Goal: Information Seeking & Learning: Learn about a topic

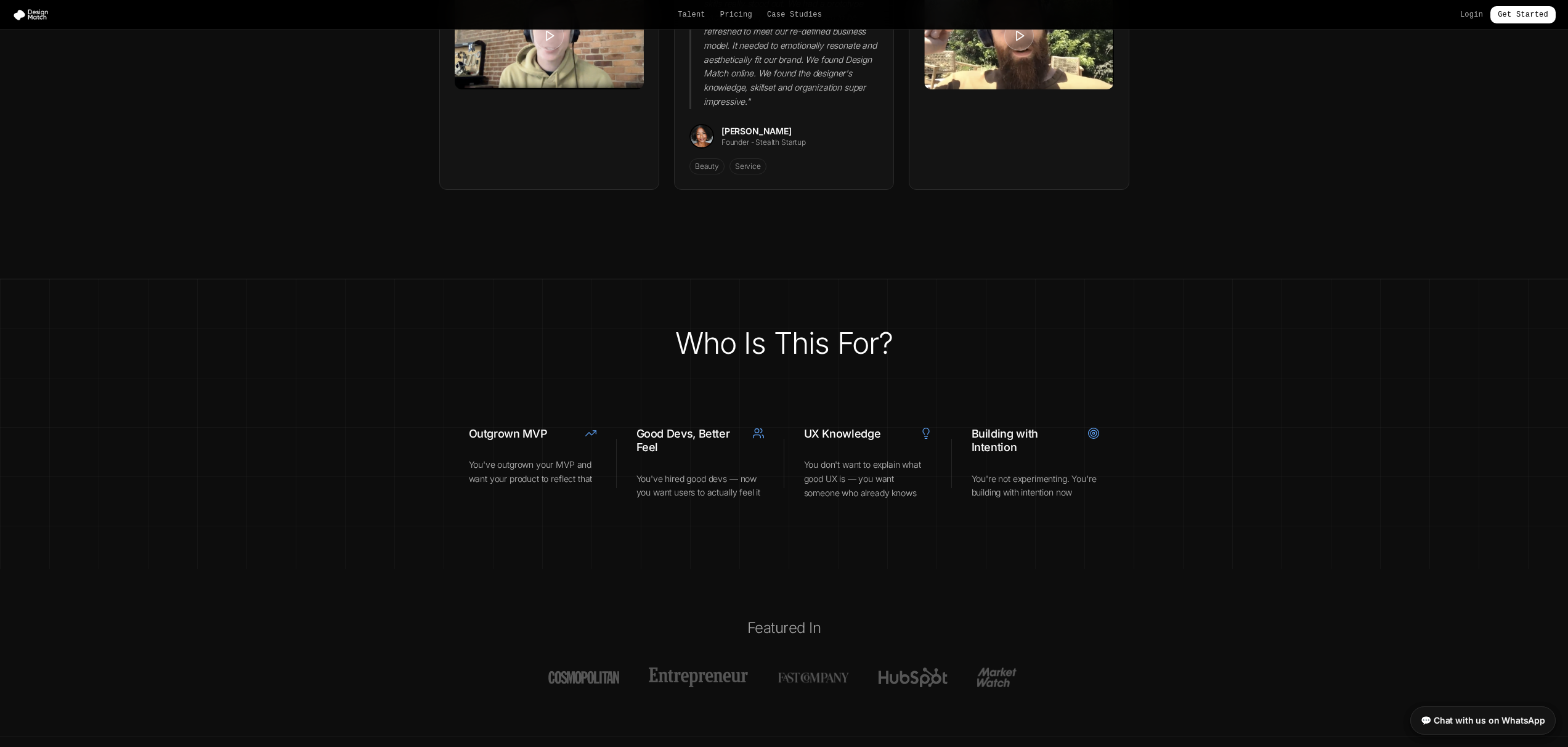
scroll to position [4399, 0]
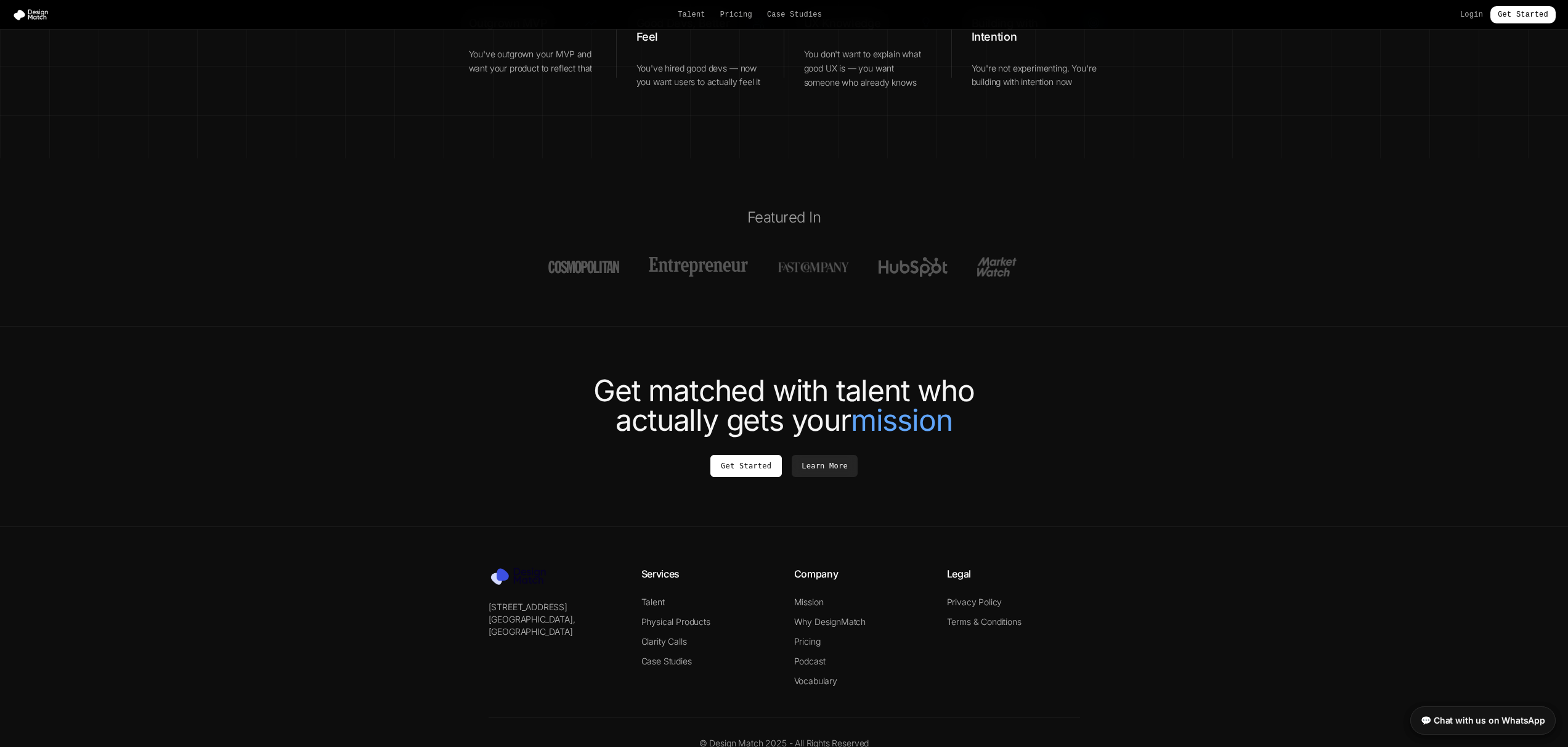
click at [740, 0] on nav "Talent Pricing Case Studies Login Get Started" at bounding box center [784, 15] width 1568 height 30
click at [740, 13] on link "Pricing" at bounding box center [737, 15] width 32 height 10
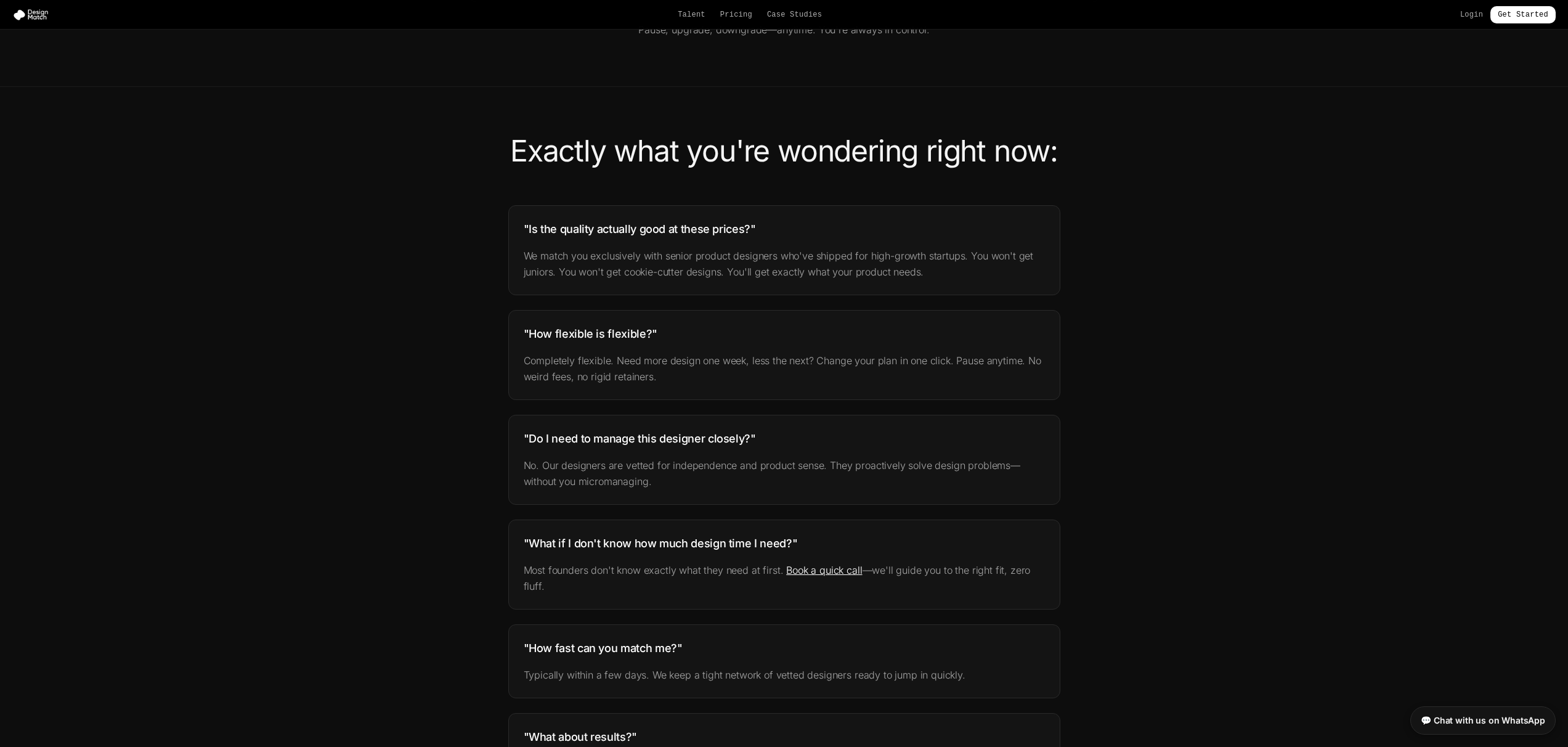
scroll to position [453, 0]
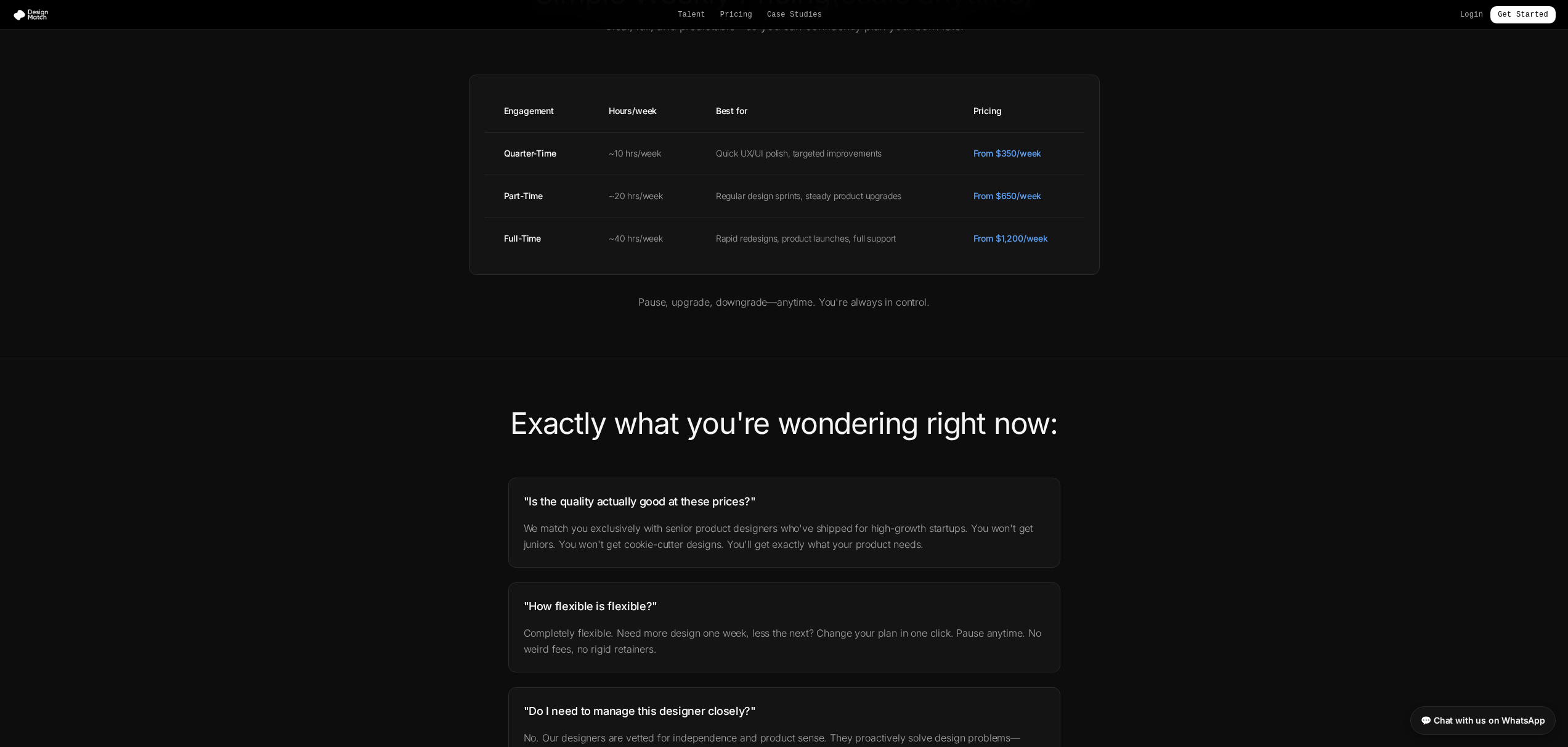
click at [737, 19] on div "Talent Pricing Case Studies Login Get Started" at bounding box center [784, 15] width 1568 height 17
click at [735, 14] on link "Pricing" at bounding box center [737, 15] width 32 height 10
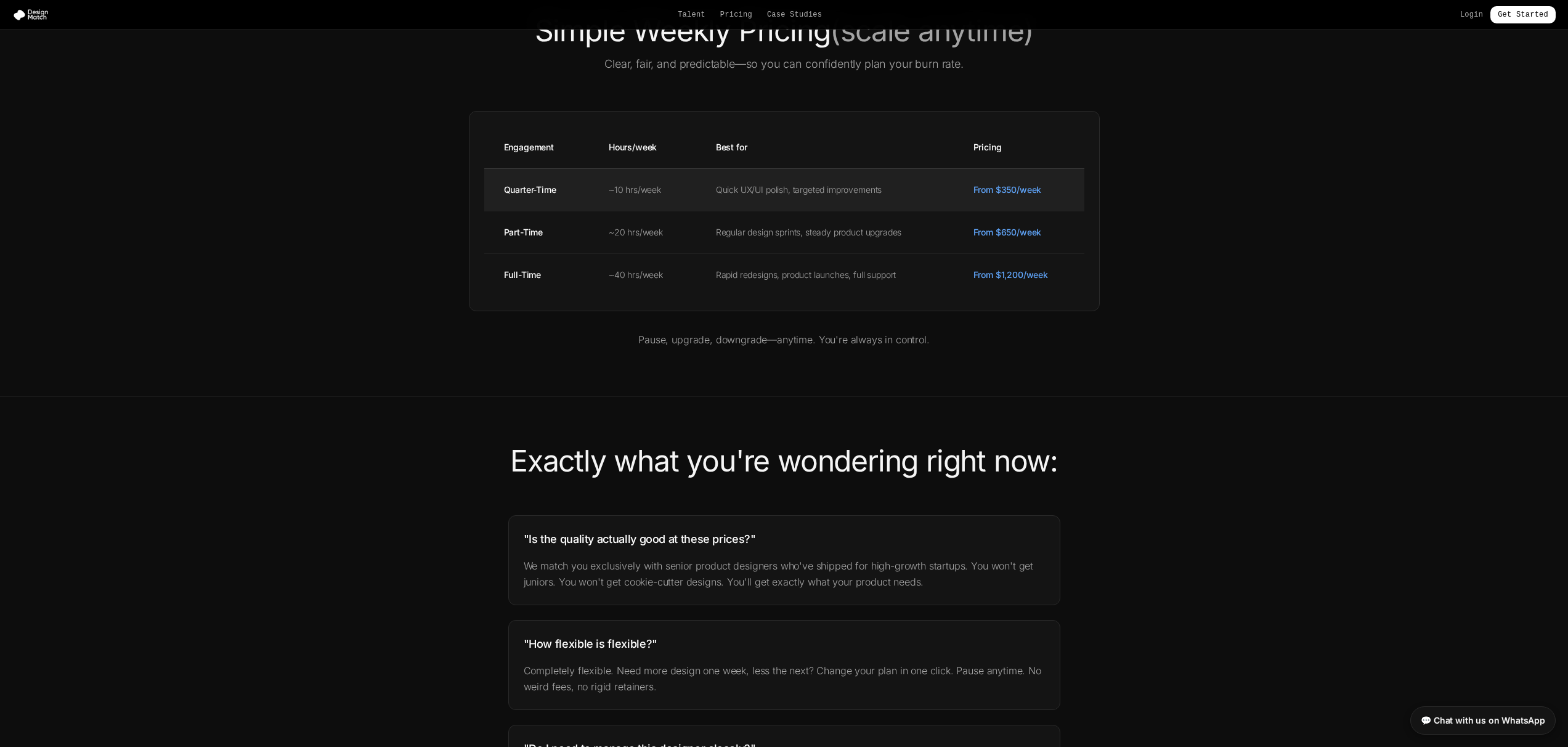
scroll to position [395, 0]
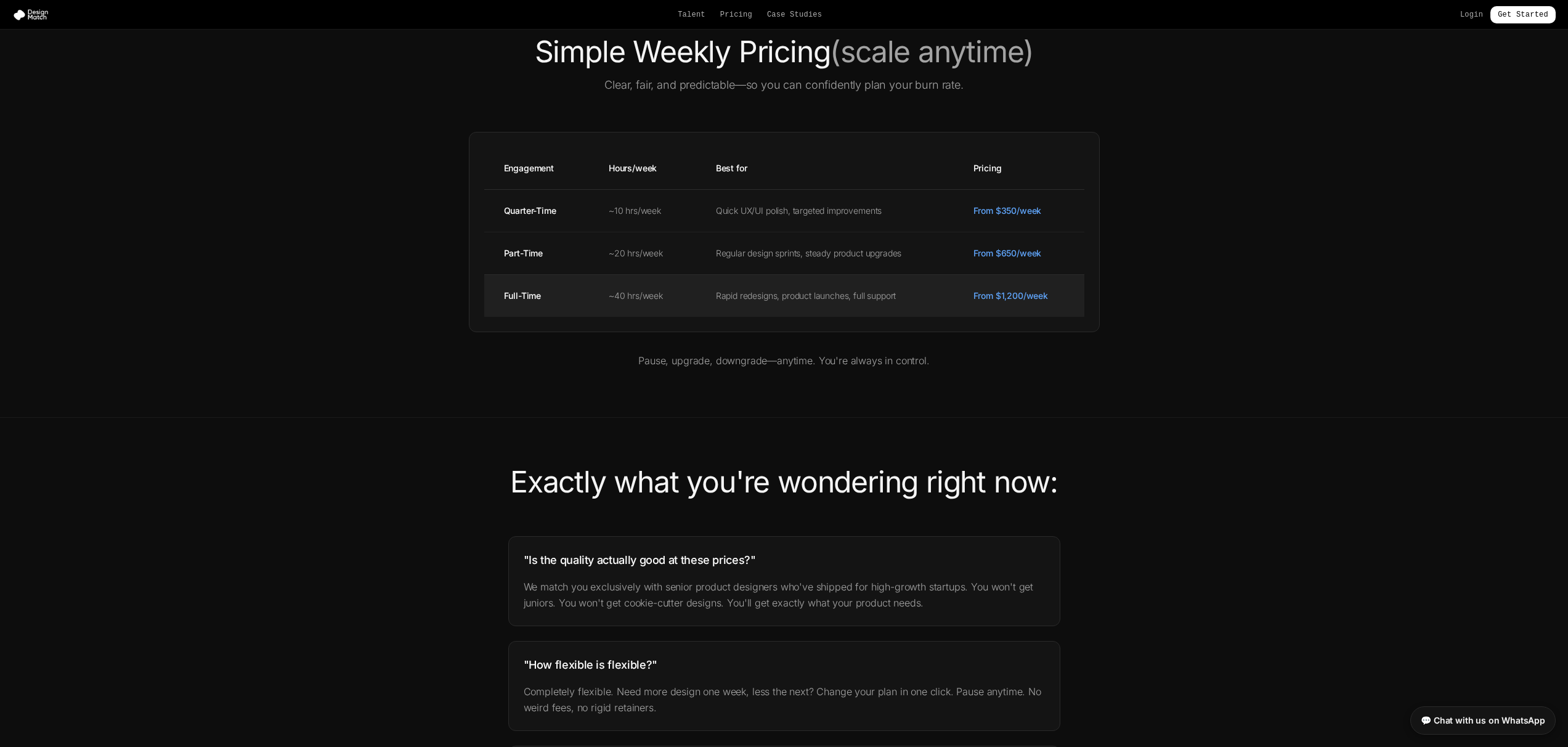
click at [851, 311] on td "Rapid redesigns, product launches, full support" at bounding box center [825, 295] width 258 height 42
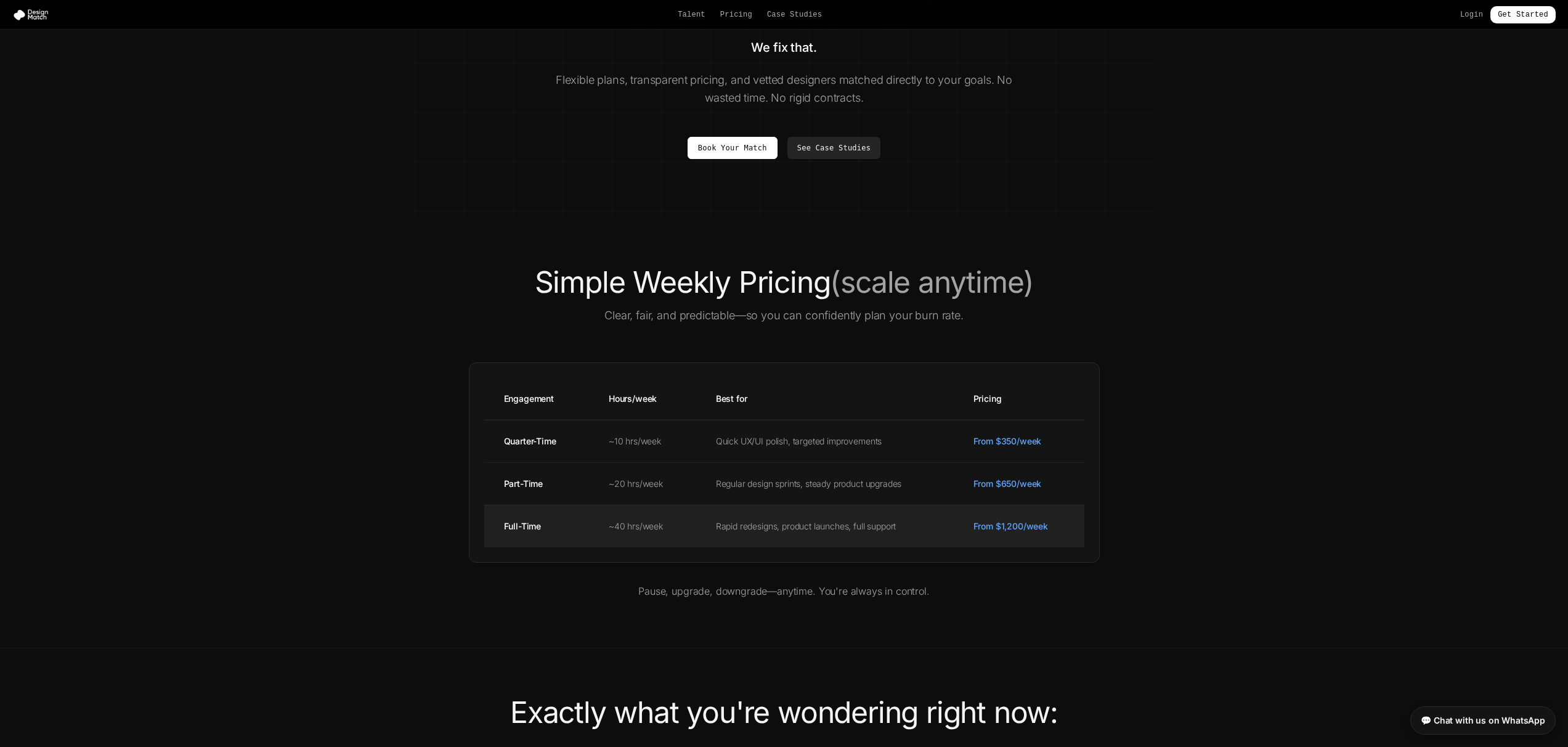
scroll to position [0, 0]
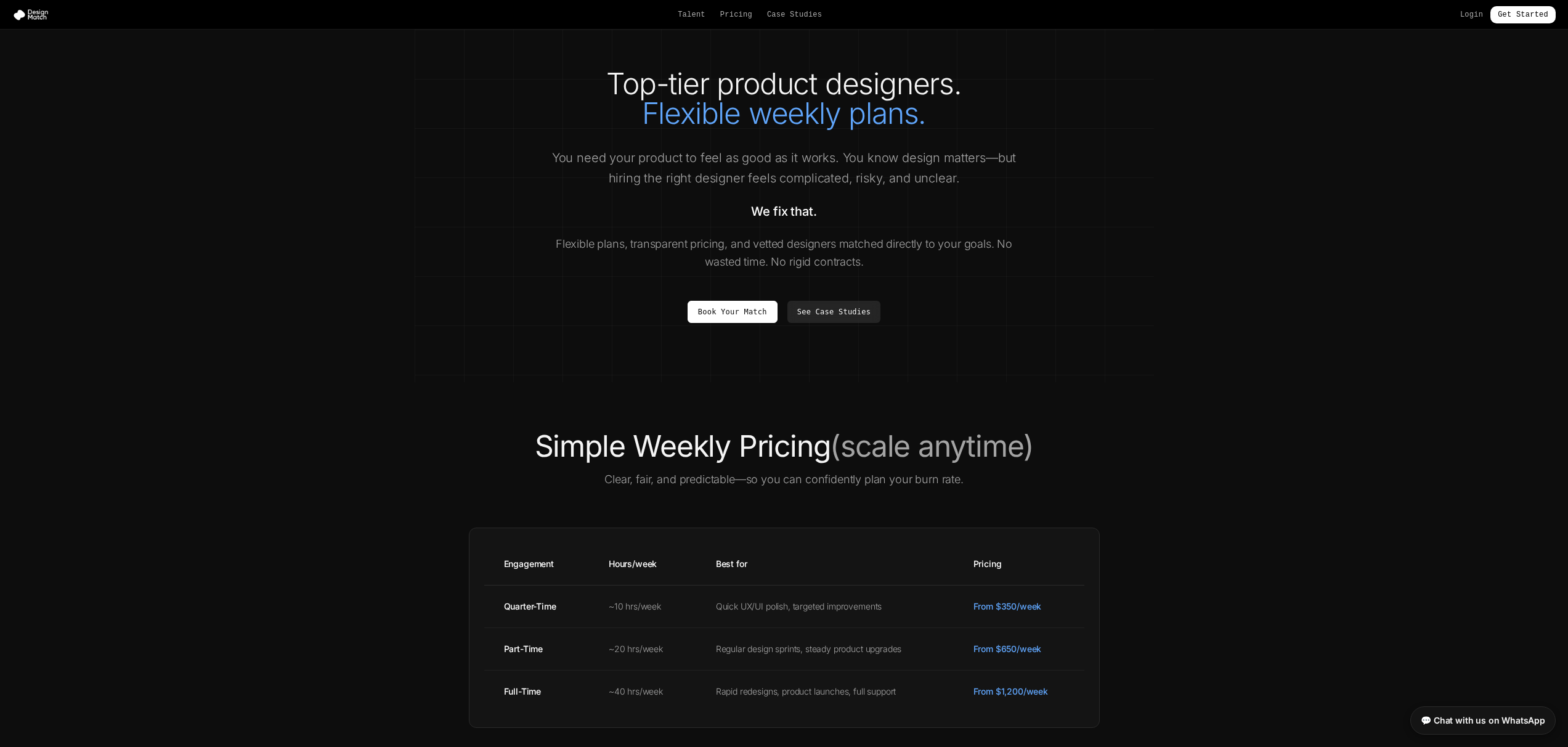
click at [887, 235] on p "Flexible plans, transparent pricing, and vetted designers matched directly to y…" at bounding box center [784, 253] width 473 height 36
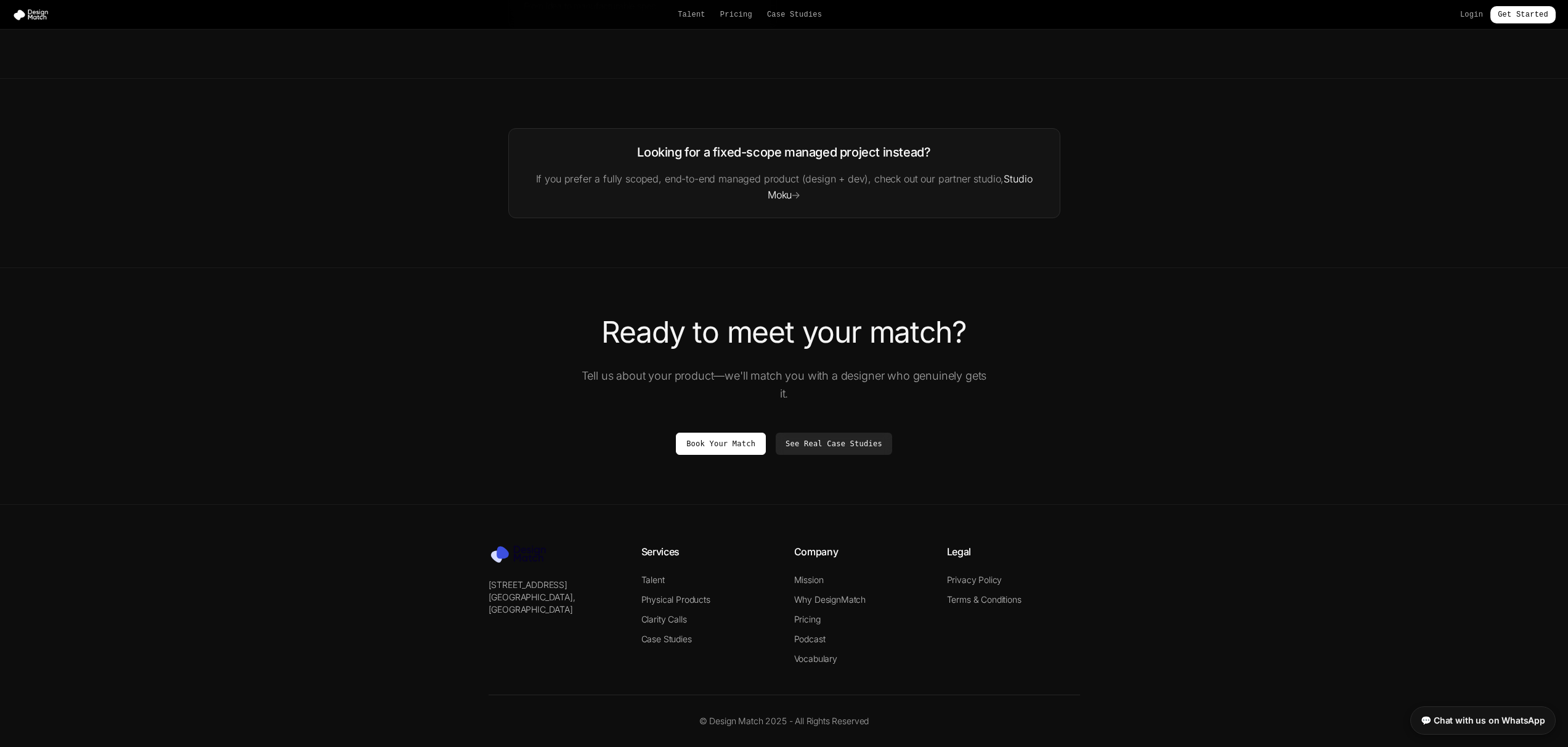
scroll to position [1996, 0]
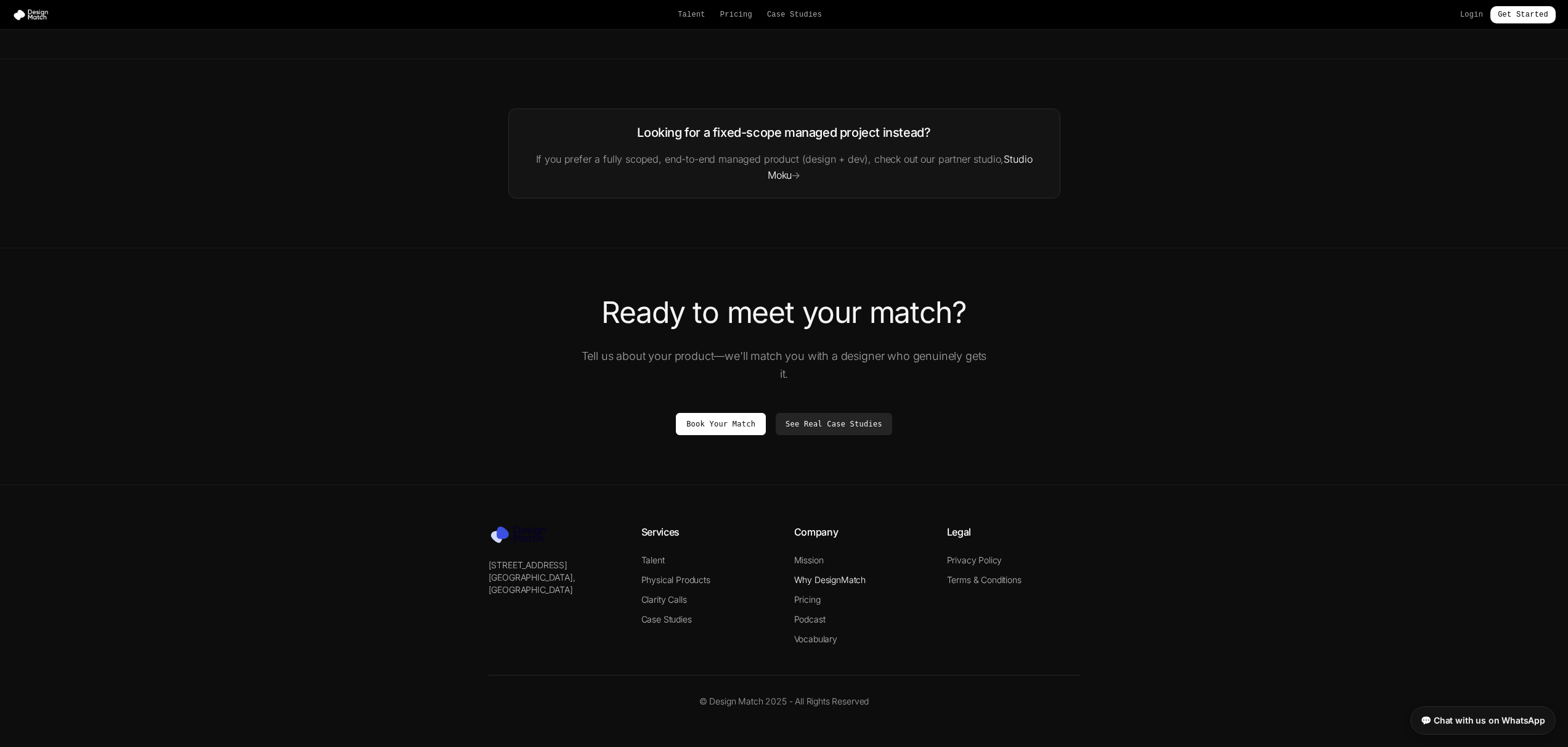
click at [809, 578] on link "Why DesignMatch" at bounding box center [830, 579] width 72 height 11
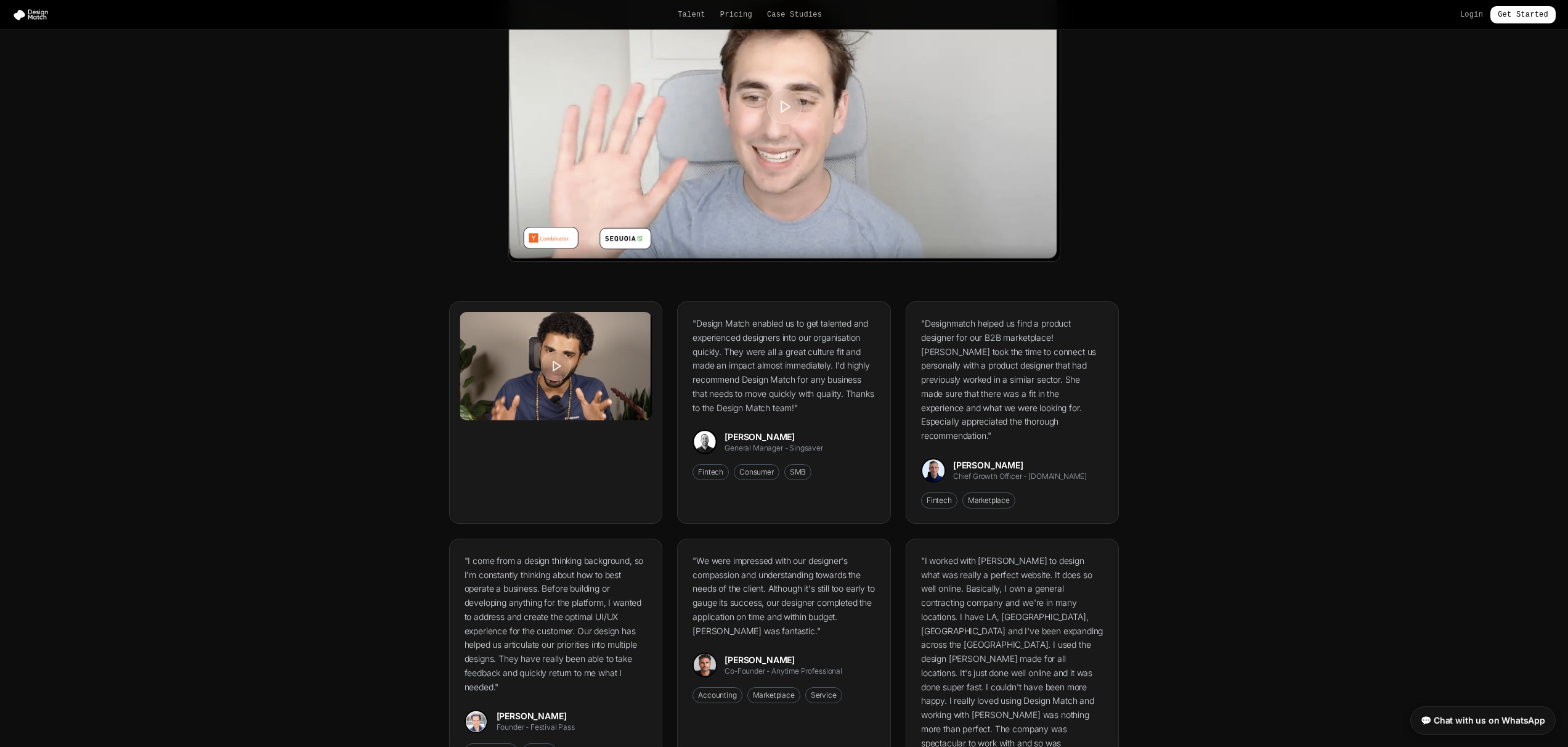
scroll to position [1210, 0]
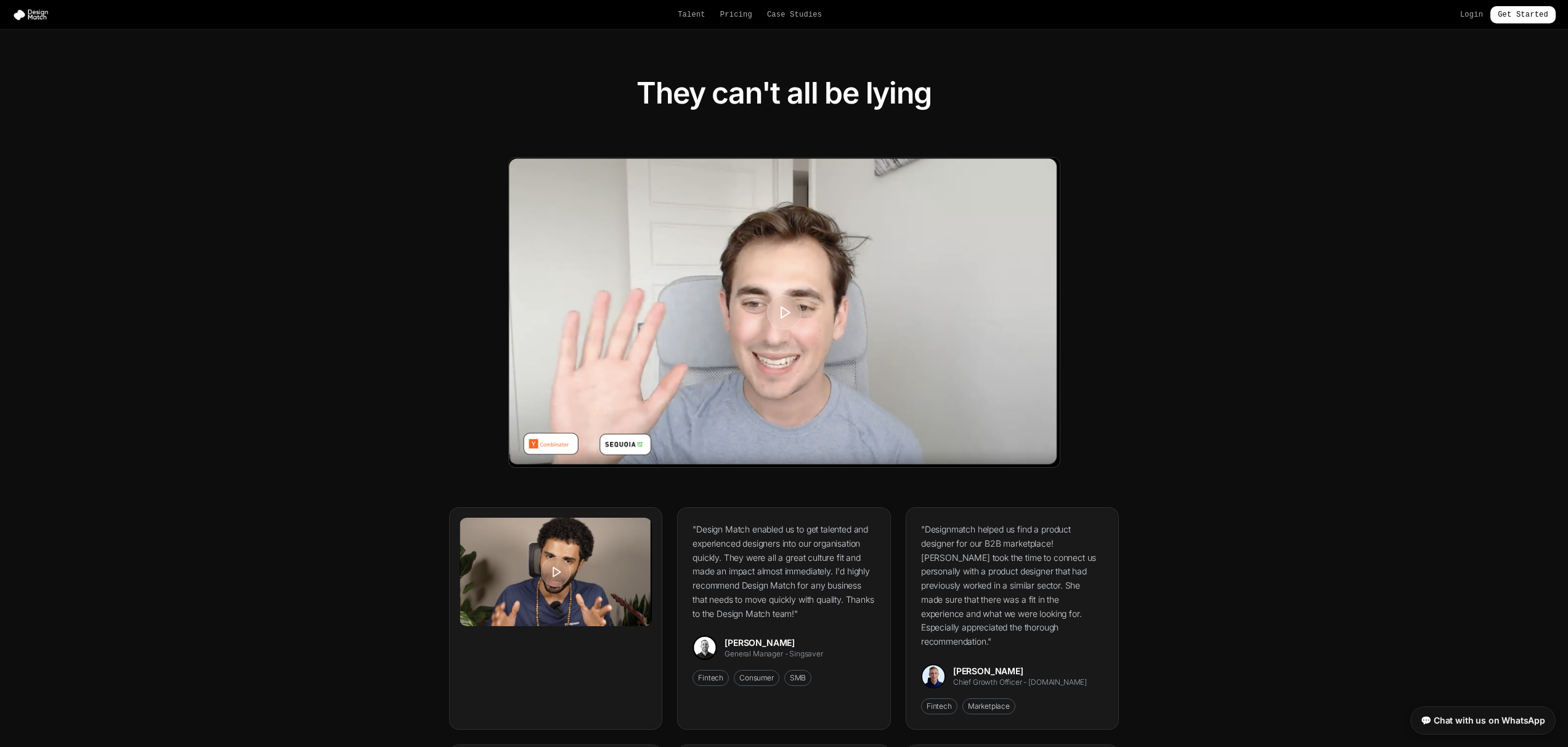
click at [807, 323] on div at bounding box center [784, 313] width 551 height 309
click at [786, 305] on icon at bounding box center [784, 312] width 15 height 15
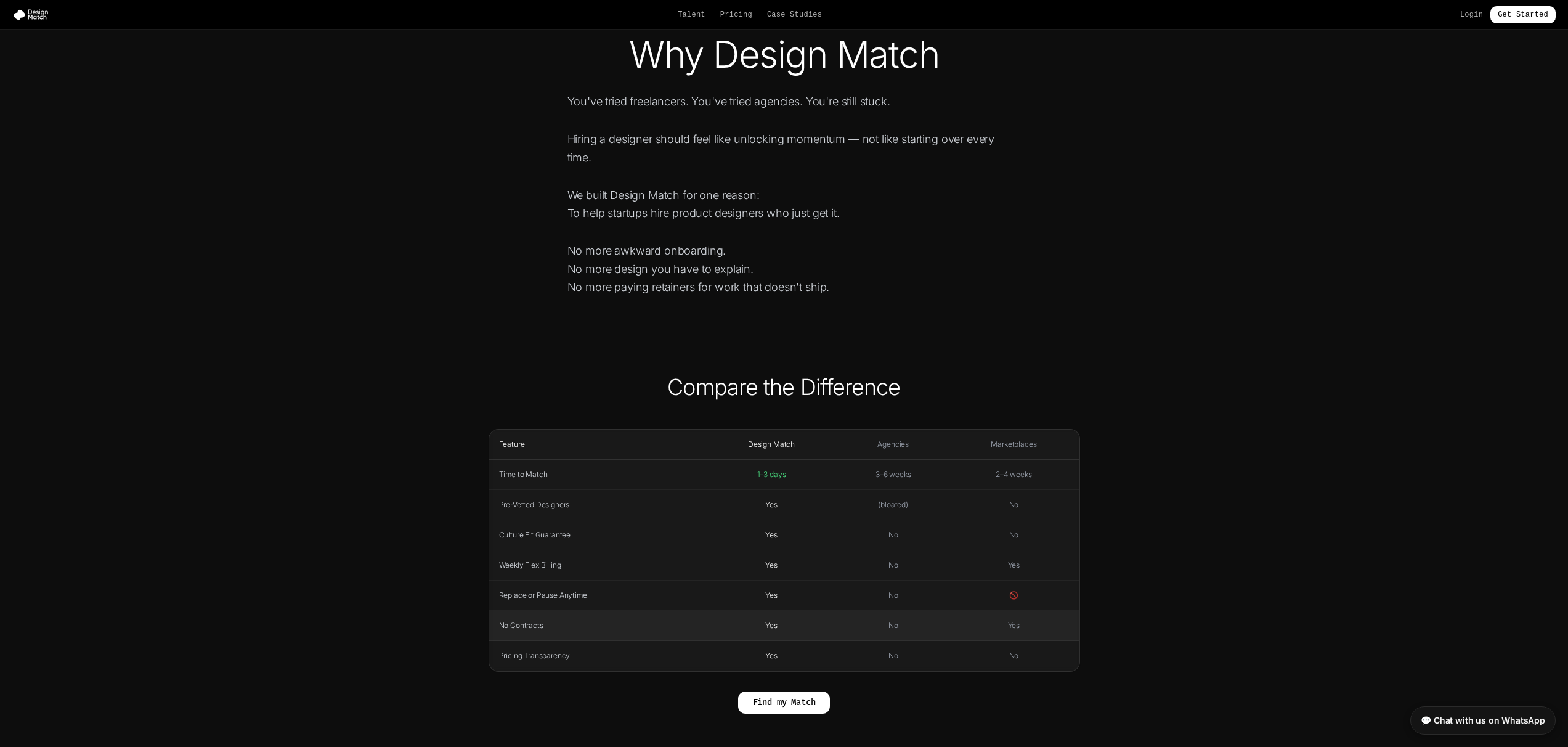
scroll to position [0, 0]
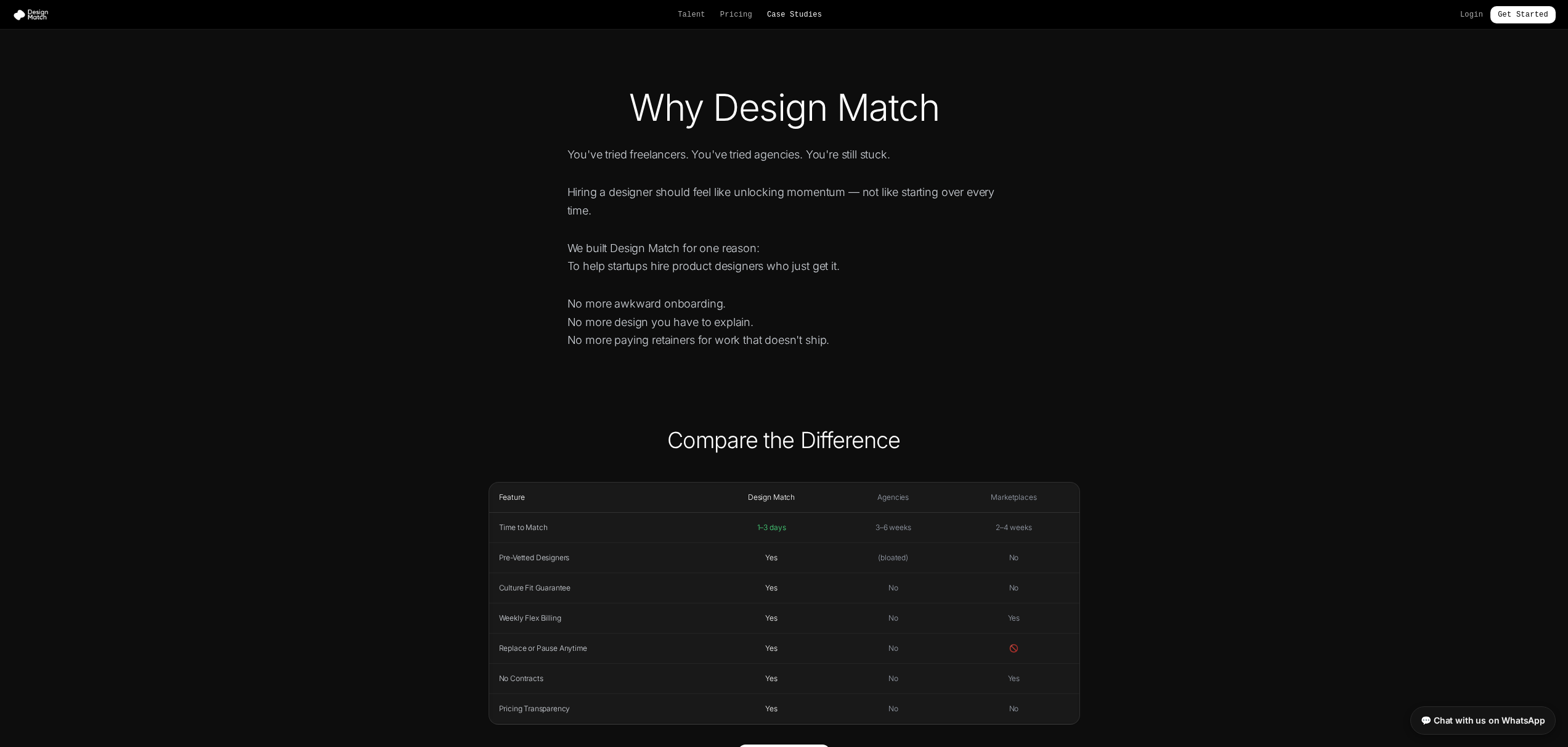
click at [792, 7] on div "Talent Pricing Case Studies Login Get Started" at bounding box center [784, 15] width 1568 height 17
click at [792, 11] on link "Case Studies" at bounding box center [795, 15] width 55 height 10
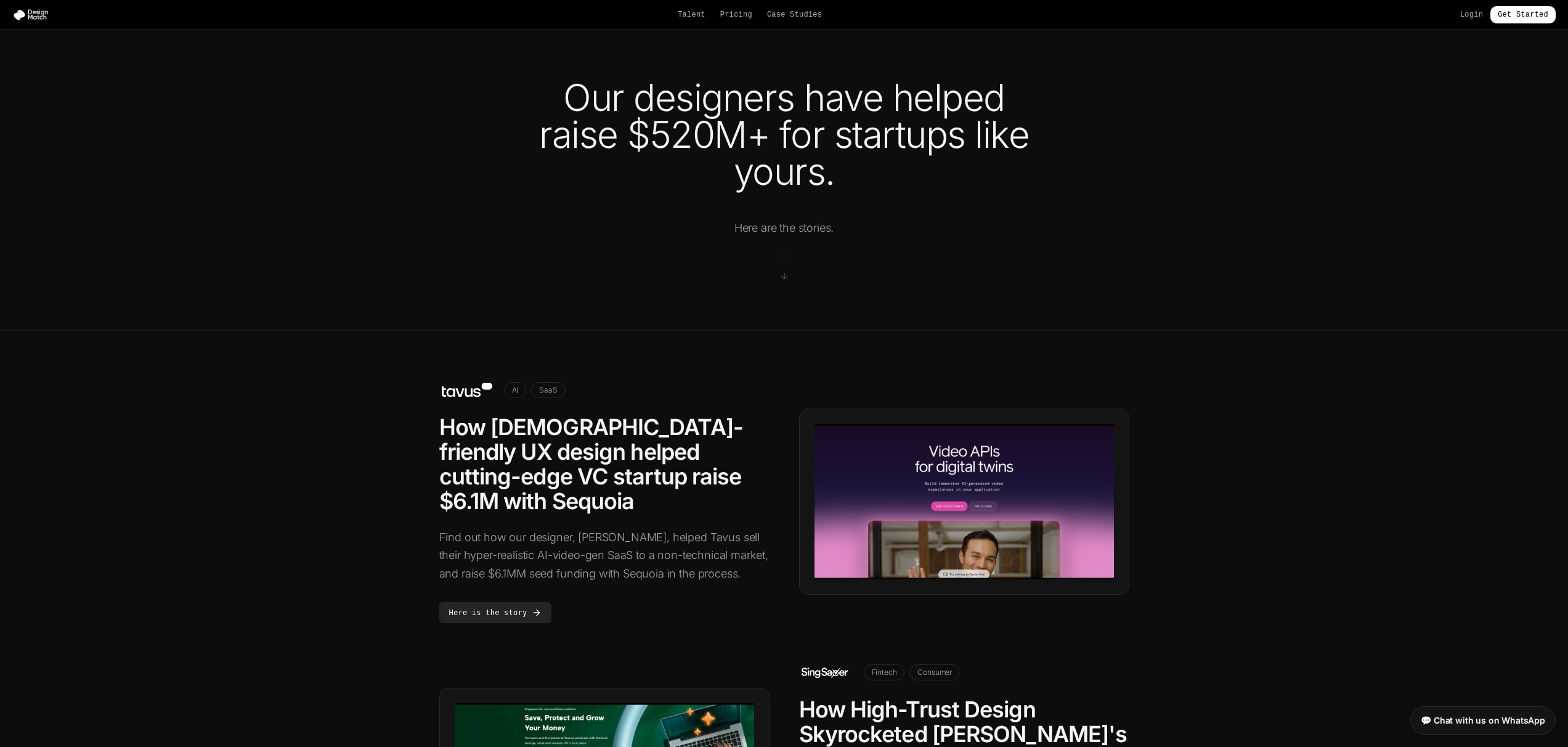
click at [37, 23] on div "Talent Pricing Case Studies Login Get Started" at bounding box center [784, 15] width 1568 height 17
click at [35, 17] on img at bounding box center [33, 15] width 42 height 12
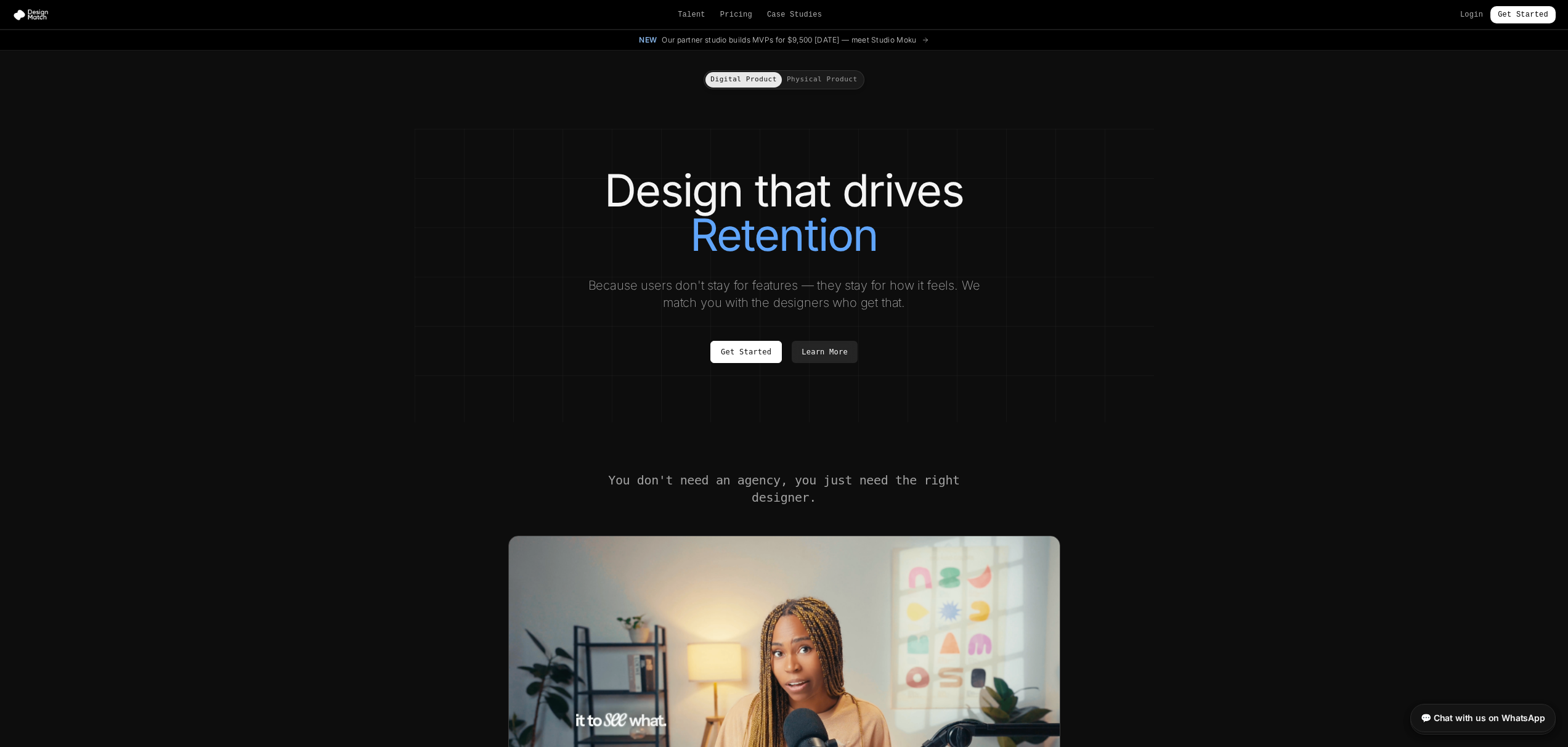
click at [1475, 718] on link "💬 Chat with us on WhatsApp" at bounding box center [1483, 717] width 145 height 28
